Goal: Ask a question

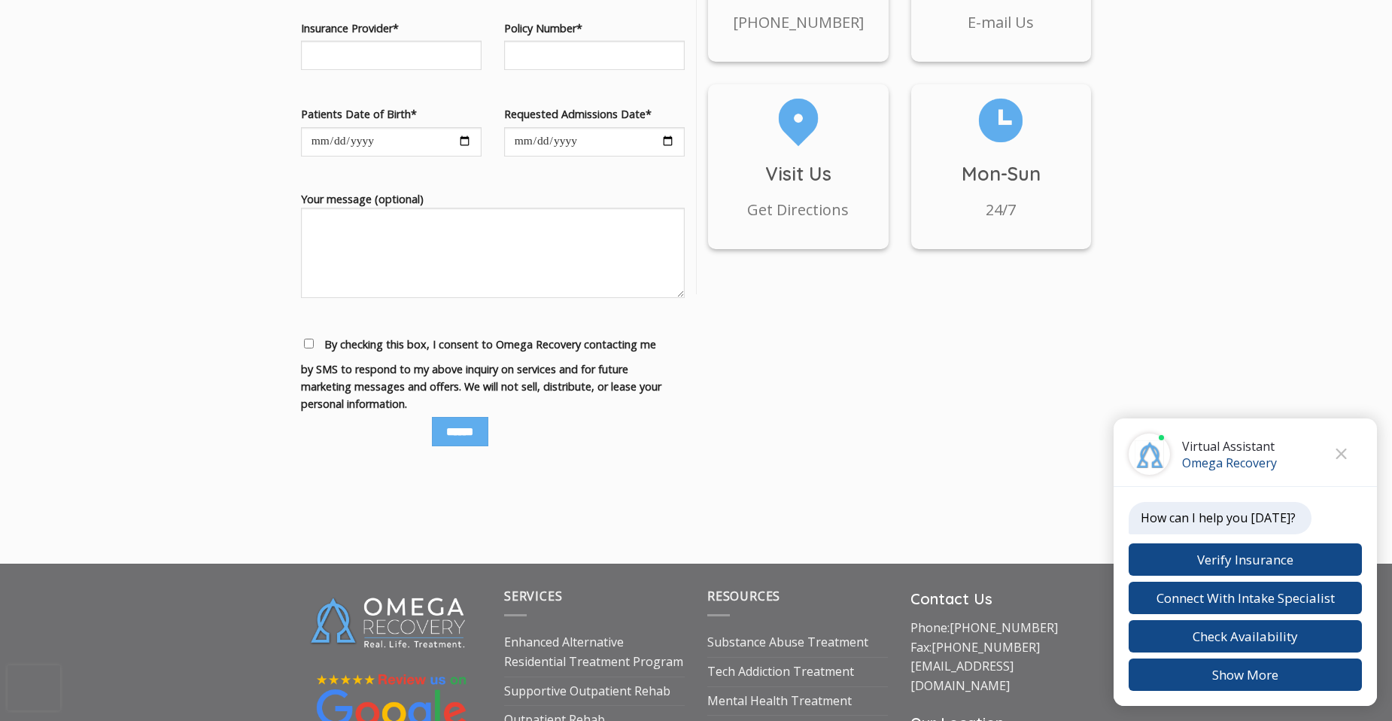
scroll to position [1671, 0]
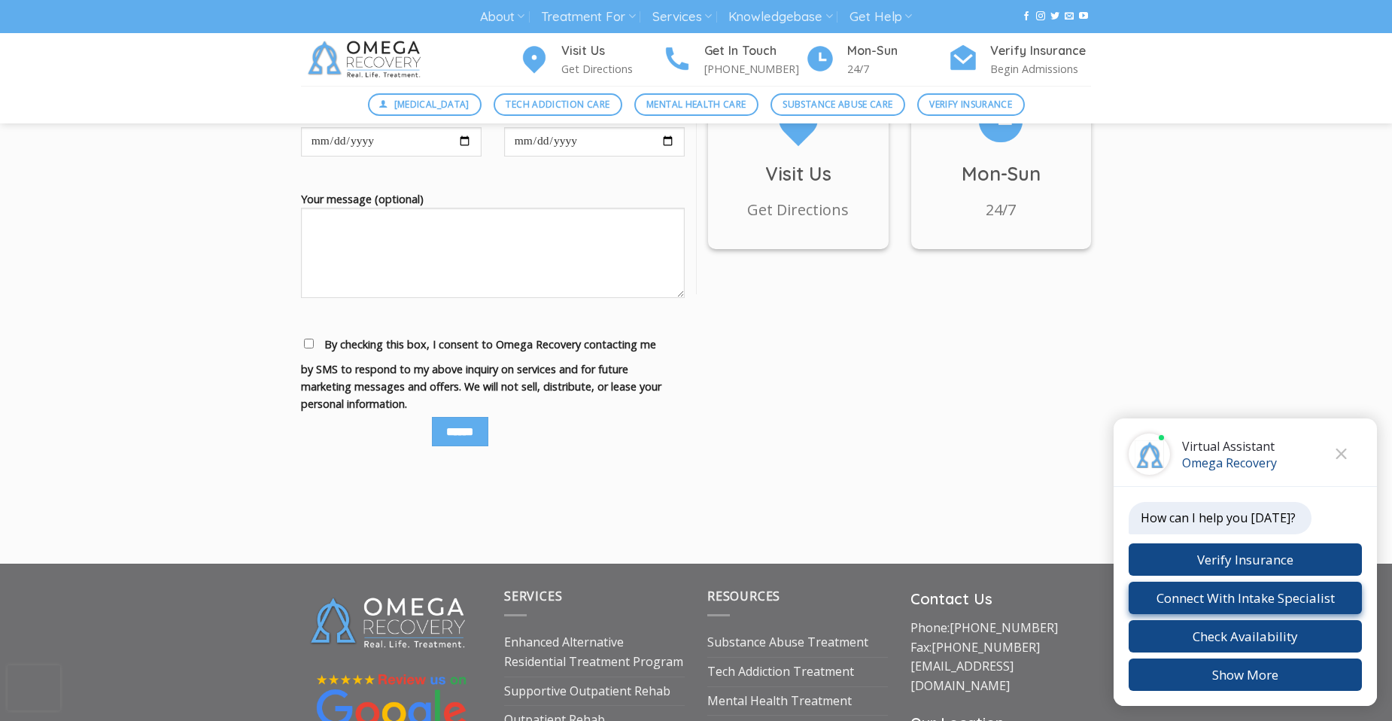
click at [1338, 598] on button "Connect With Intake Specialist" at bounding box center [1244, 597] width 233 height 32
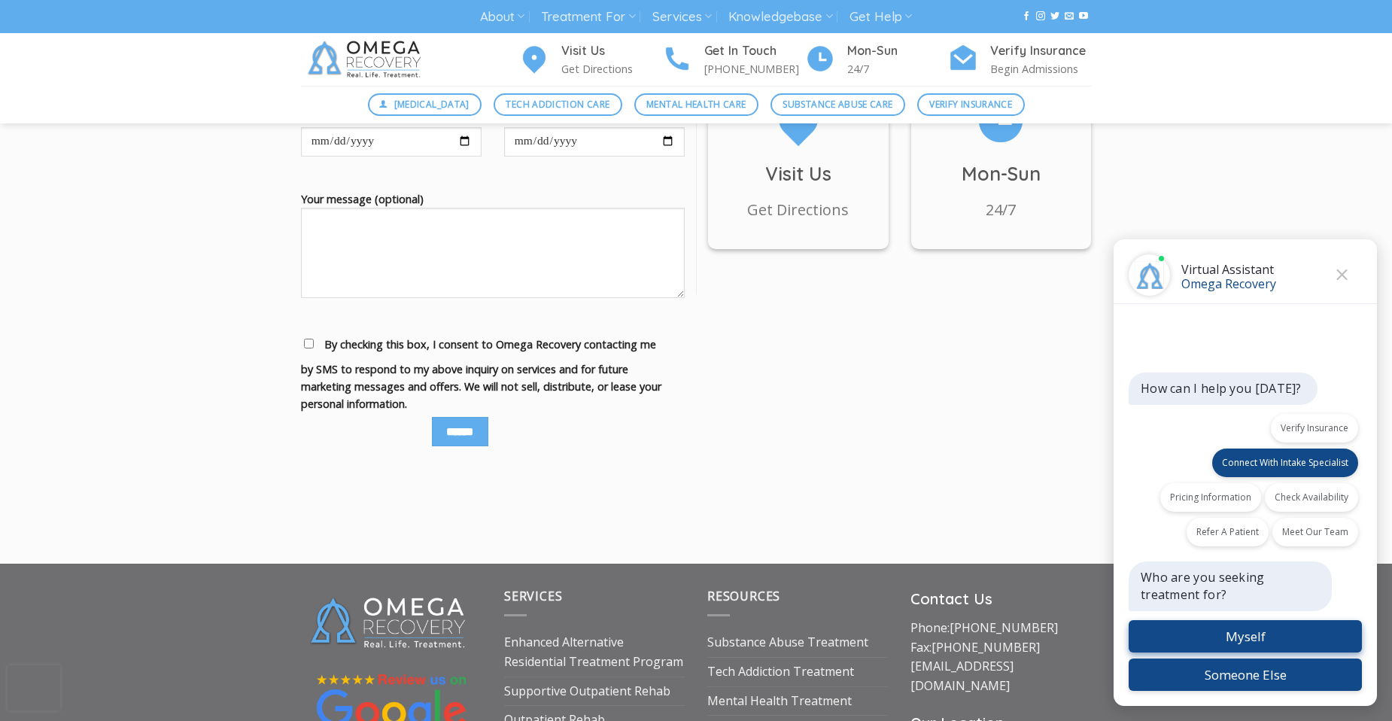
click at [1243, 634] on button "Myself" at bounding box center [1244, 636] width 233 height 32
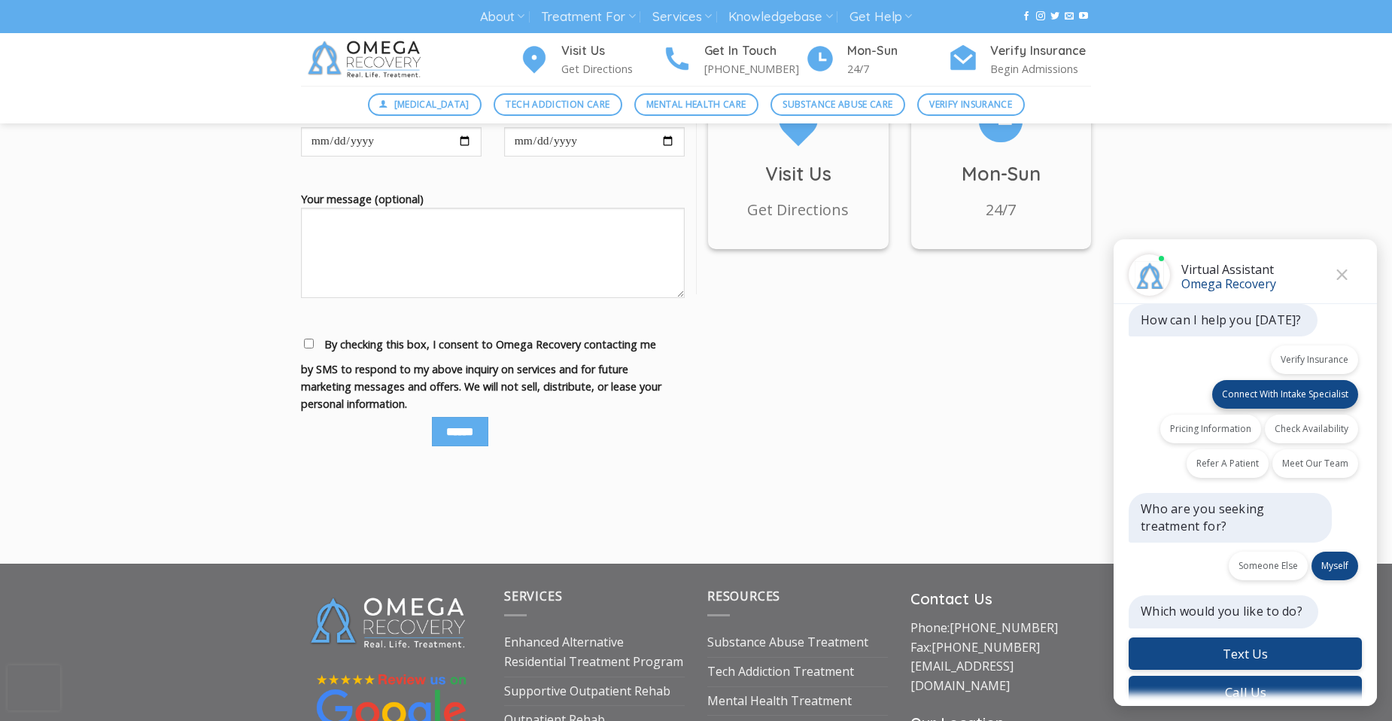
scroll to position [17, 0]
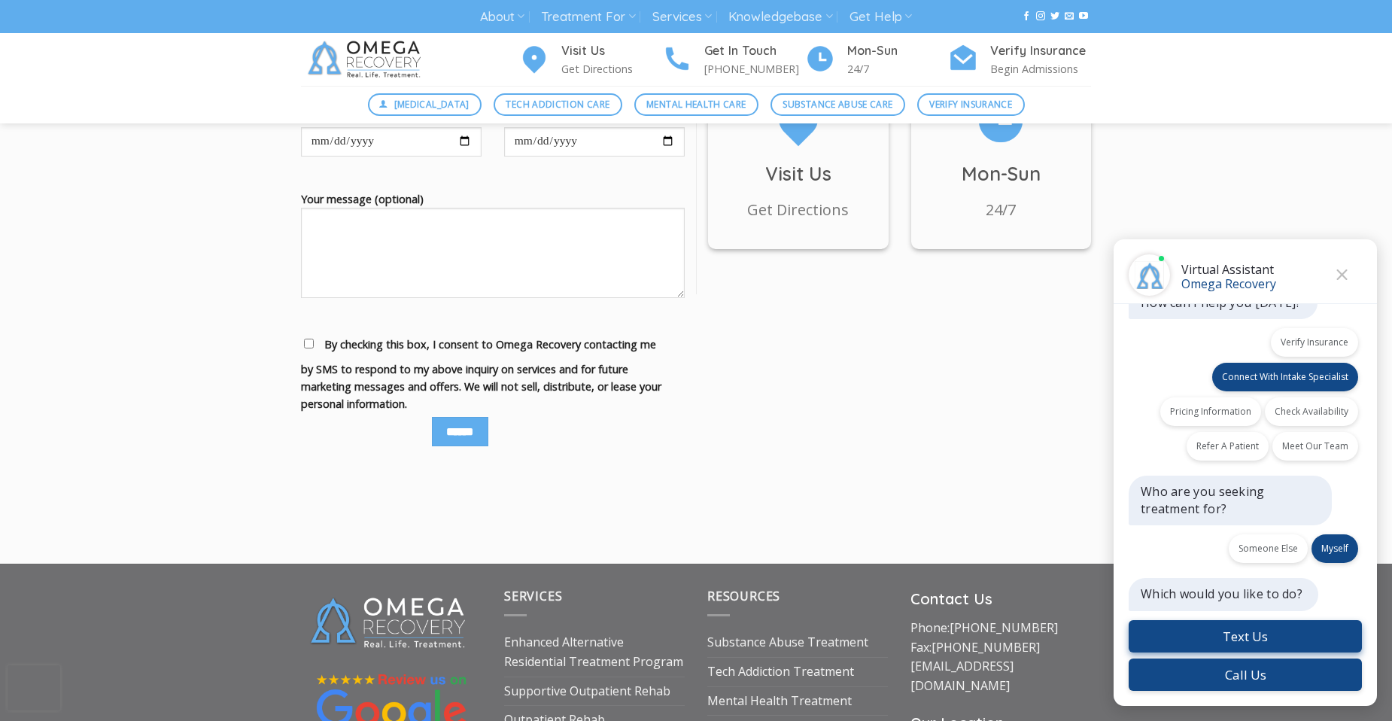
click at [1337, 624] on button "Text Us" at bounding box center [1244, 636] width 233 height 32
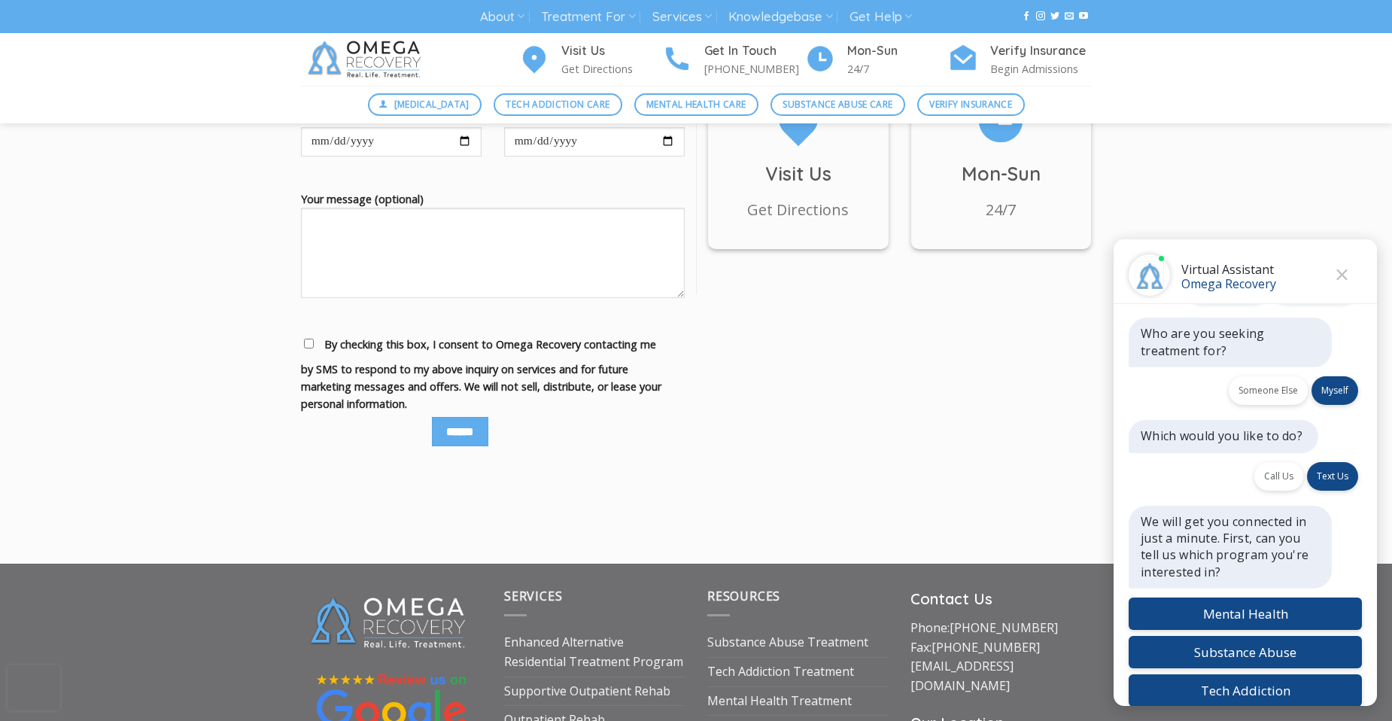
scroll to position [191, 0]
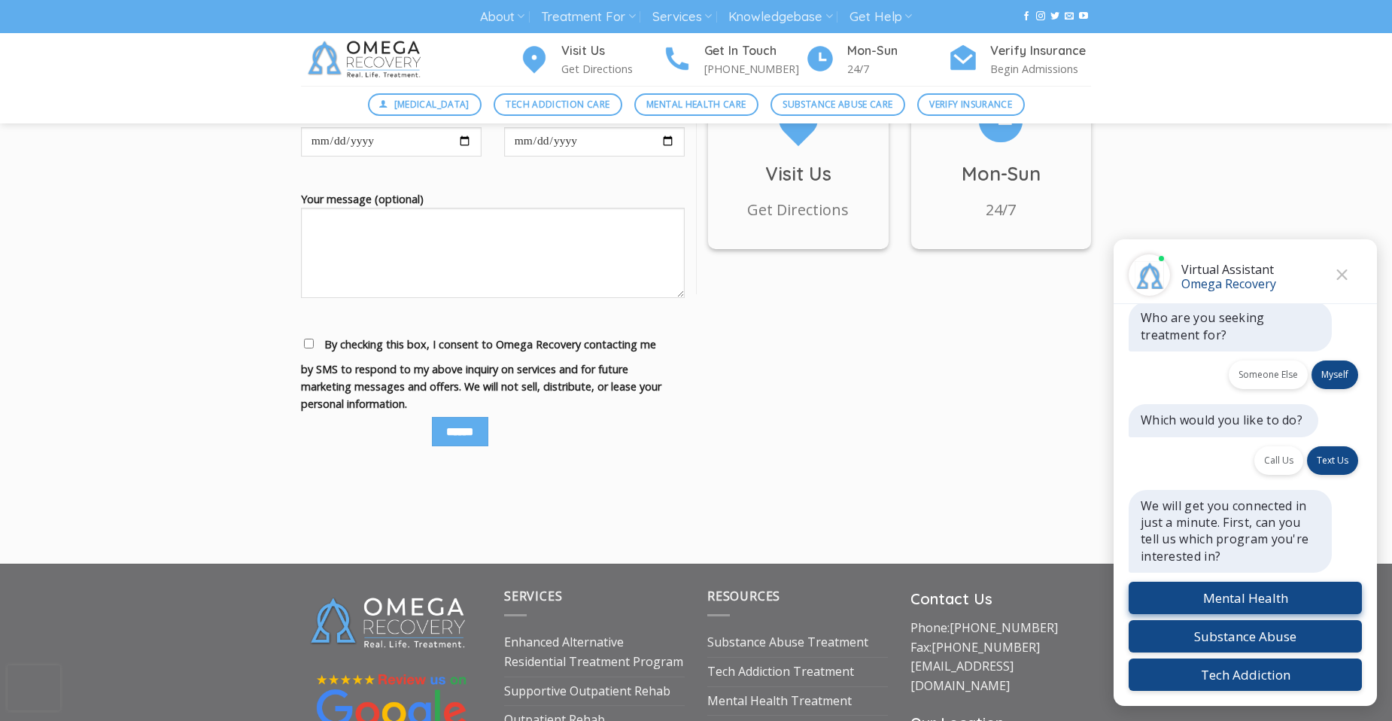
click at [1289, 594] on button "Mental Health" at bounding box center [1244, 597] width 233 height 32
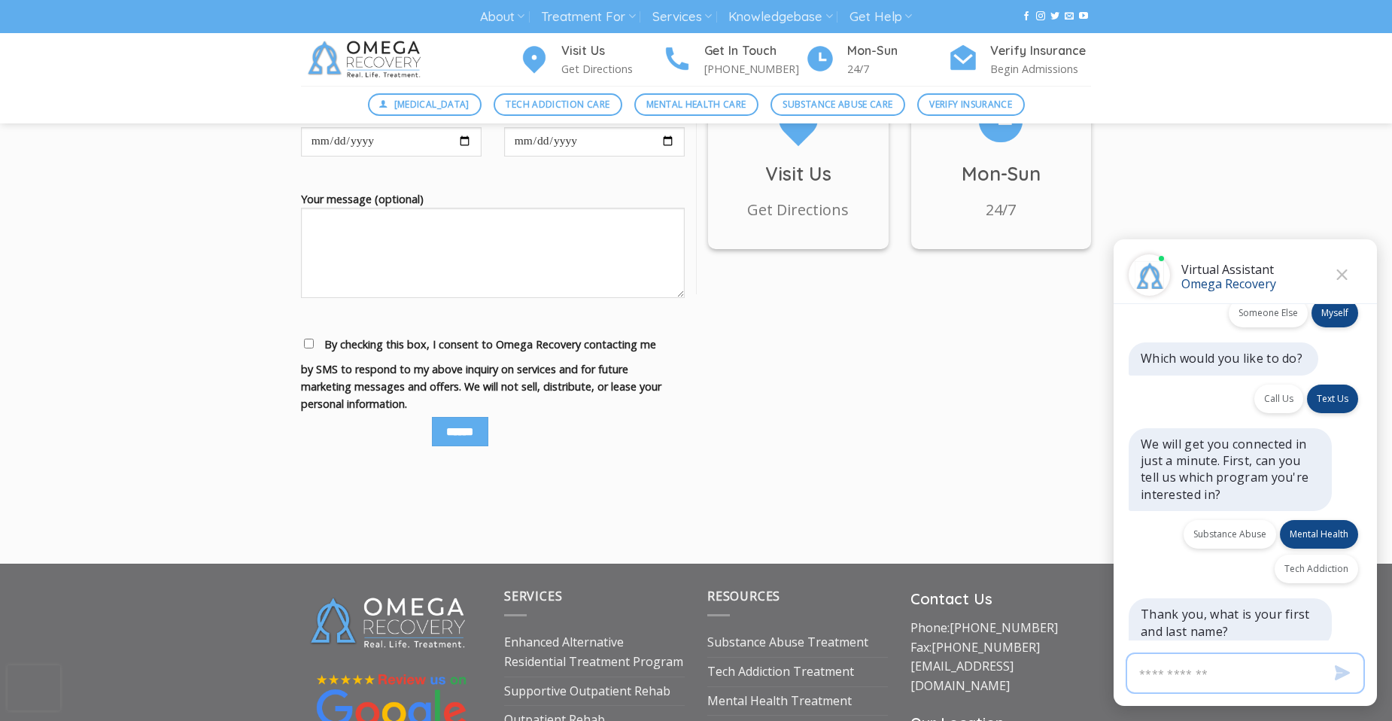
scroll to position [290, 0]
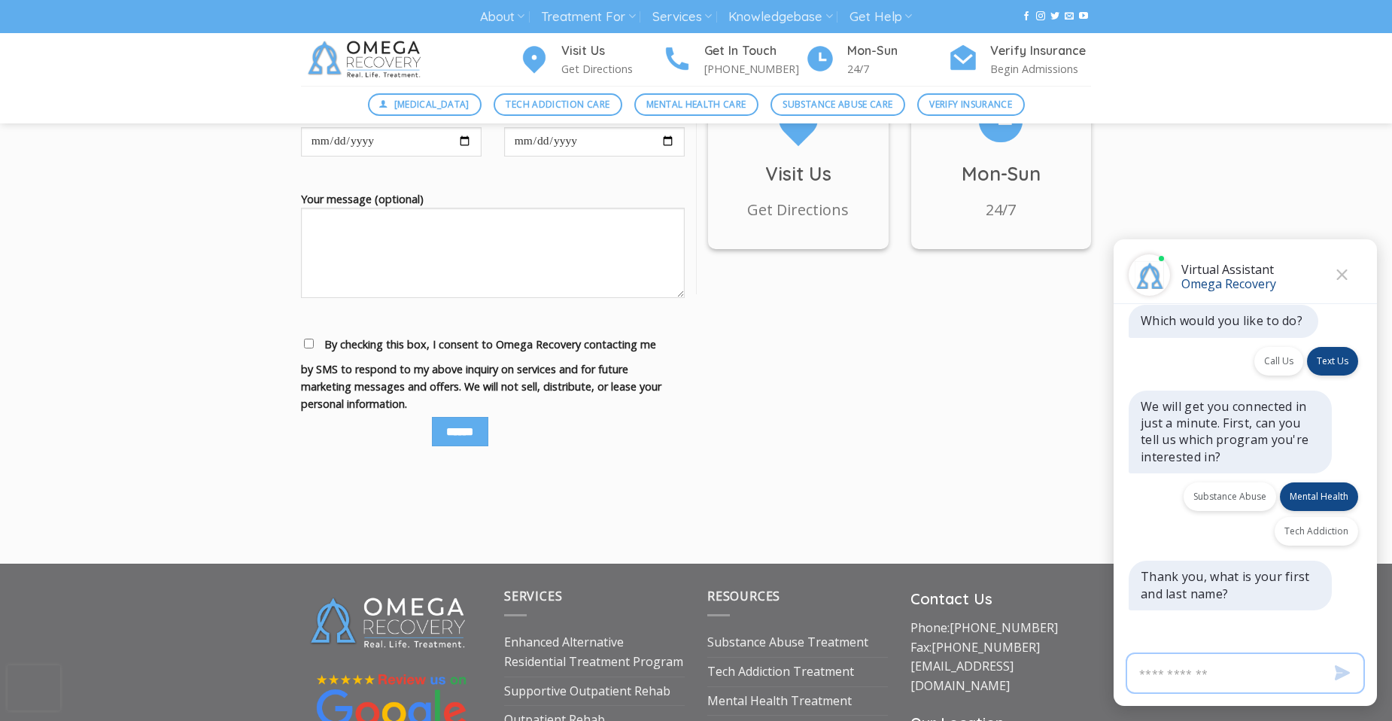
drag, startPoint x: 1274, startPoint y: 679, endPoint x: 1289, endPoint y: 718, distance: 41.9
click at [1274, 679] on input "Virtual Assistant" at bounding box center [1244, 672] width 239 height 41
type input "**********"
click at [1335, 684] on button "Send" at bounding box center [1341, 674] width 15 height 38
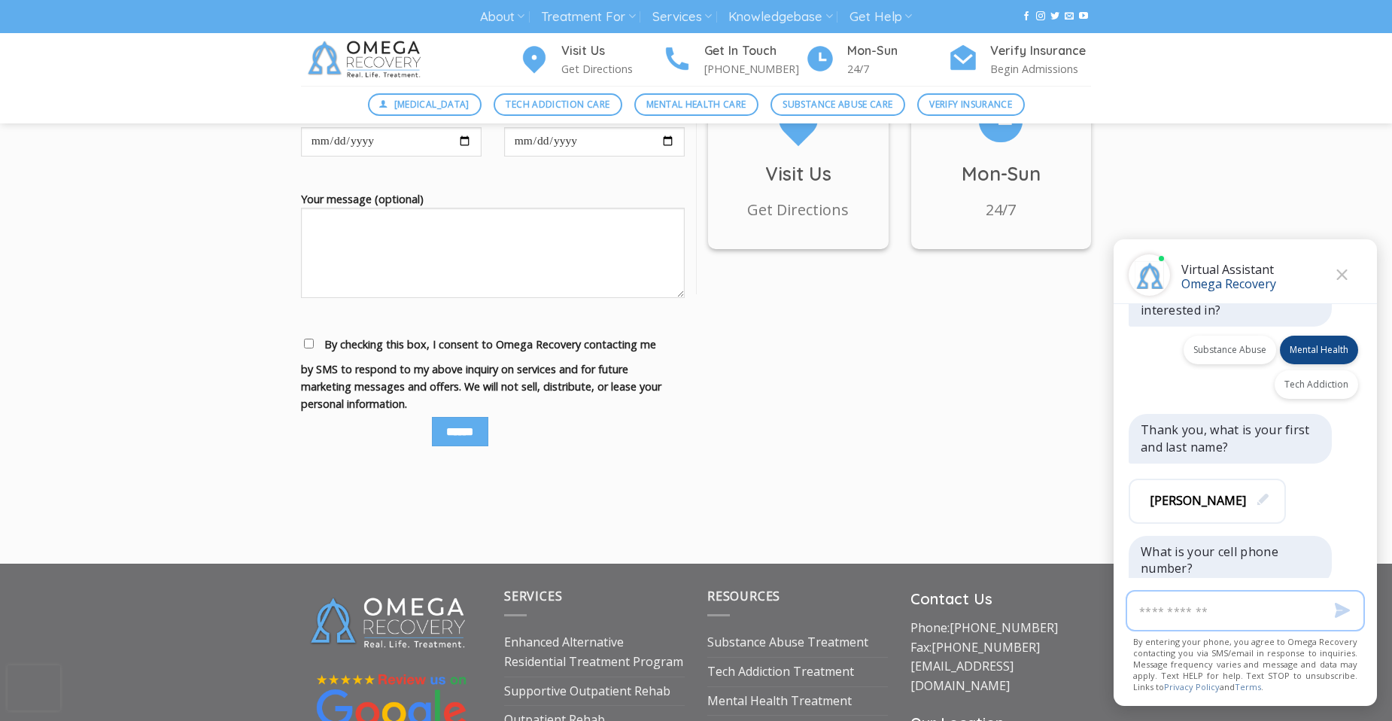
scroll to position [475, 0]
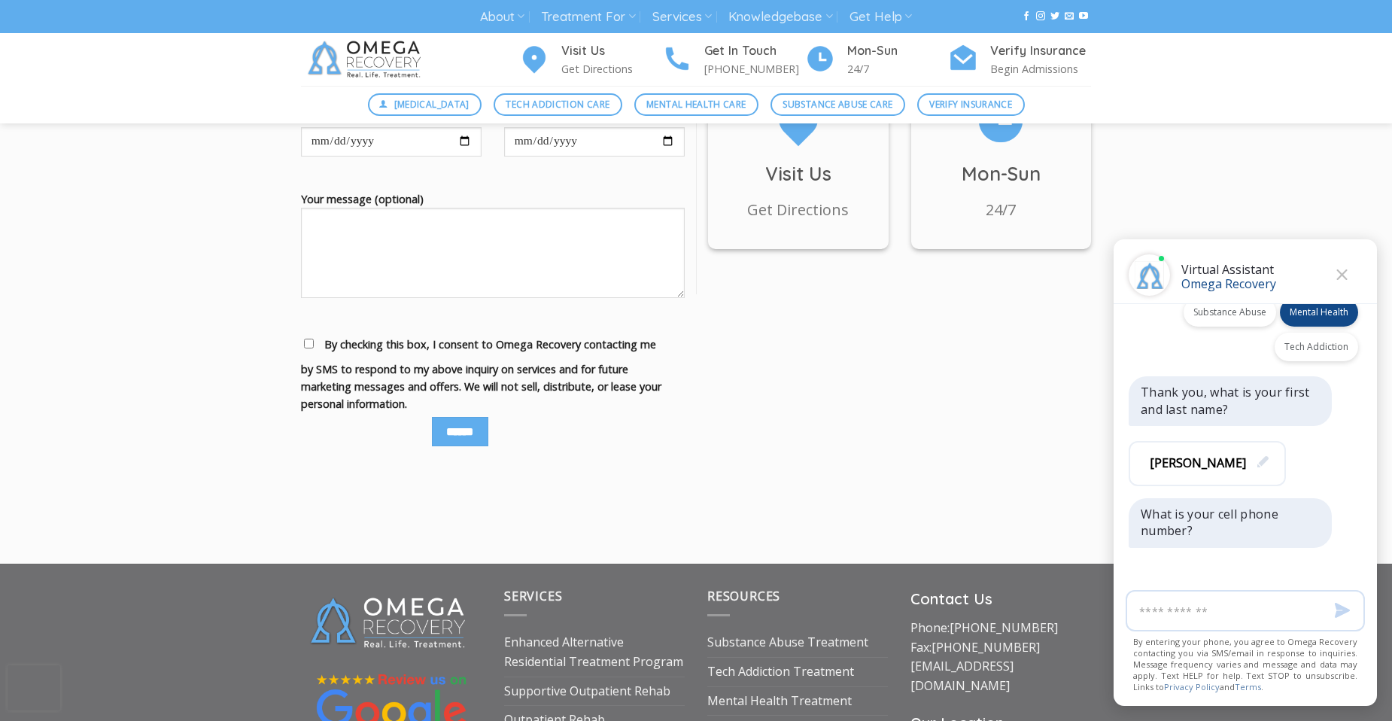
click at [1337, 261] on div "Back Virtual Assistant Omega Recovery" at bounding box center [1244, 271] width 263 height 65
click at [1347, 278] on button "Close" at bounding box center [1341, 274] width 23 height 23
